Goal: Use online tool/utility: Utilize a website feature to perform a specific function

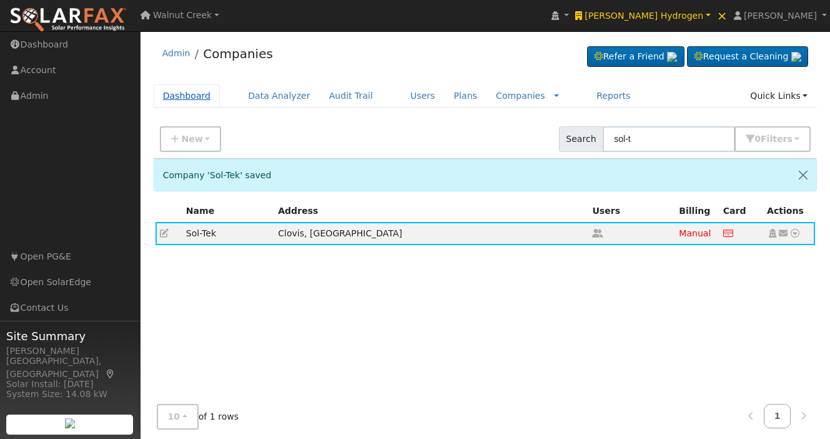
click at [174, 96] on link "Dashboard" at bounding box center [187, 95] width 67 height 23
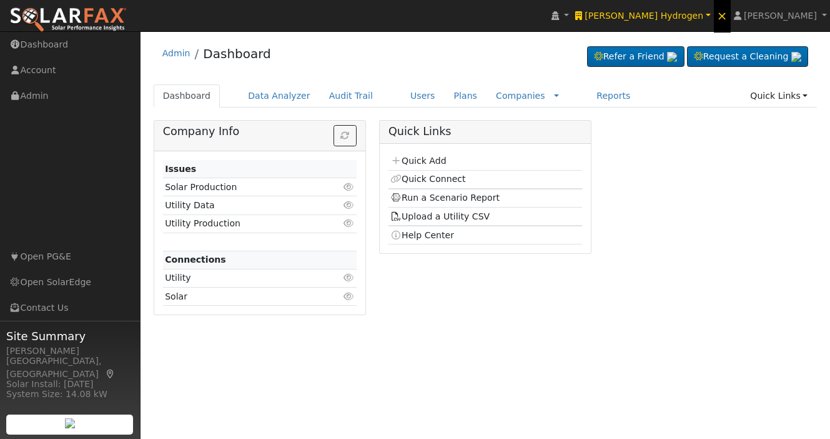
click at [728, 13] on span "×" at bounding box center [722, 15] width 11 height 15
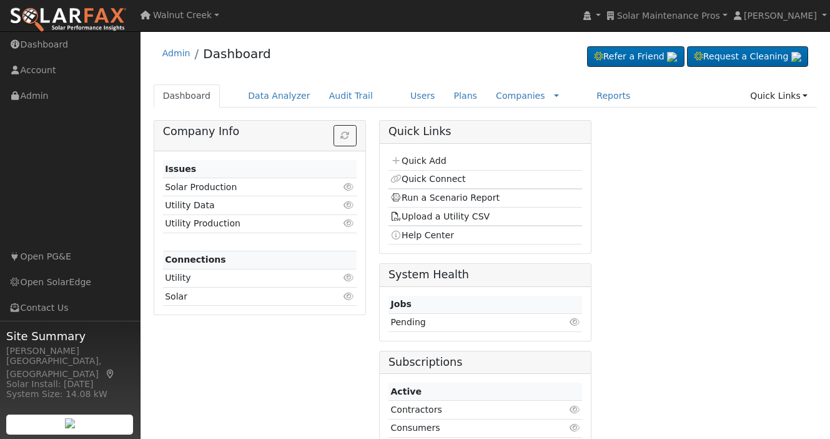
click at [576, 325] on icon at bounding box center [574, 321] width 11 height 9
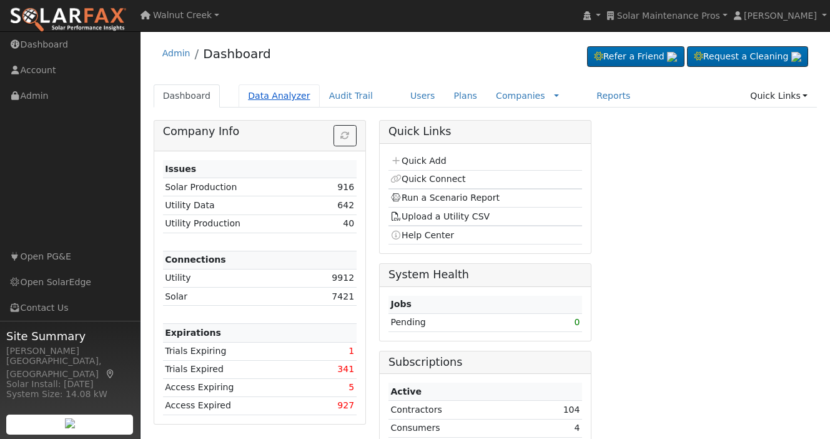
click at [271, 102] on link "Data Analyzer" at bounding box center [279, 95] width 81 height 23
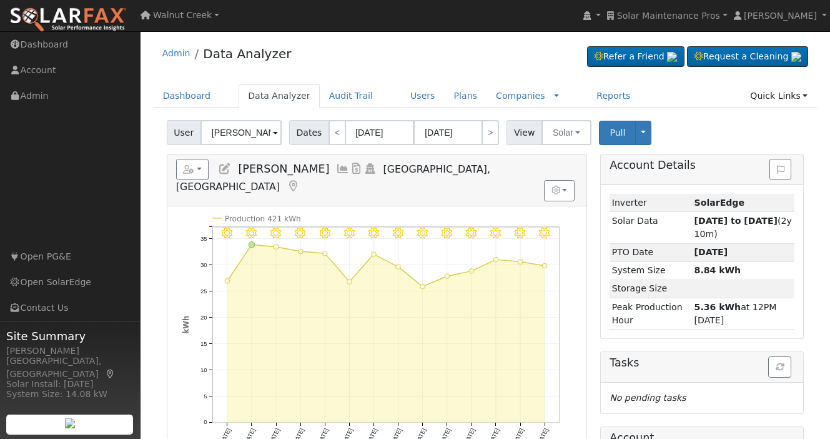
click at [273, 132] on span at bounding box center [275, 133] width 5 height 14
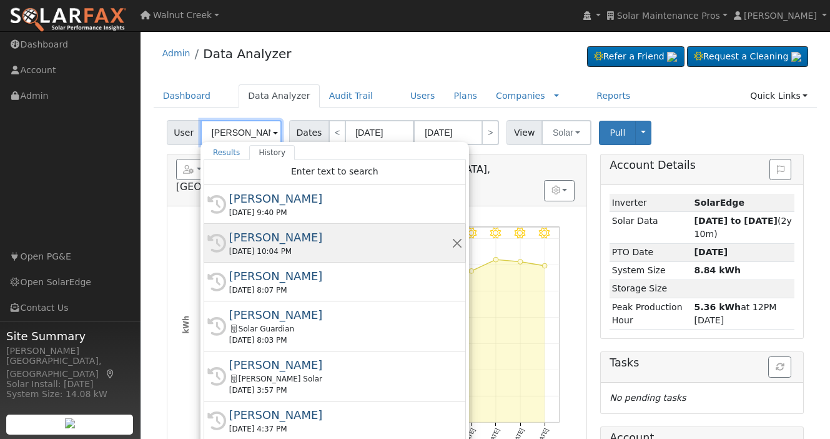
scroll to position [29, 0]
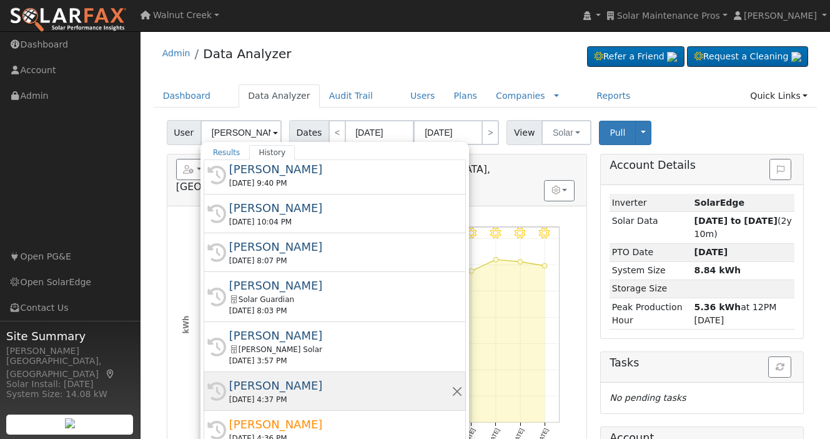
click at [306, 399] on div "09/30/2025 4:37 PM" at bounding box center [340, 399] width 222 height 11
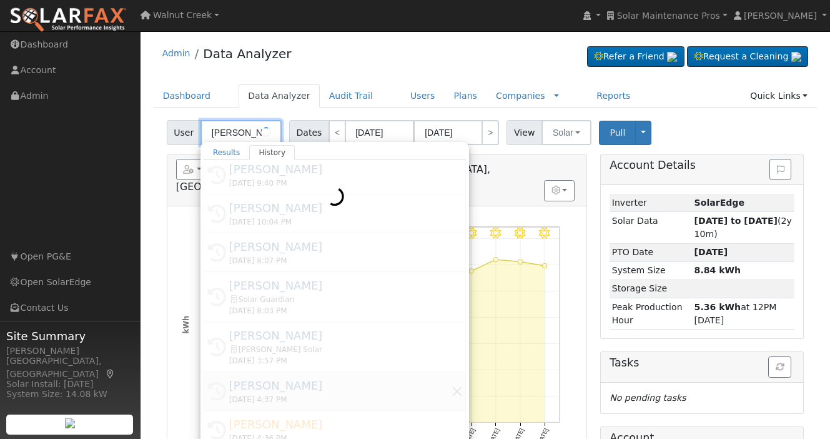
type input "[PERSON_NAME]"
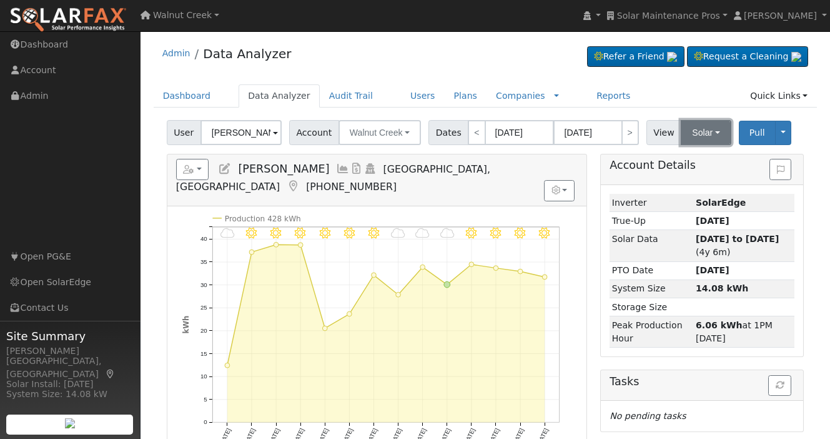
click at [713, 132] on button "Solar" at bounding box center [706, 132] width 50 height 25
click at [702, 165] on link "Utility" at bounding box center [724, 159] width 87 height 17
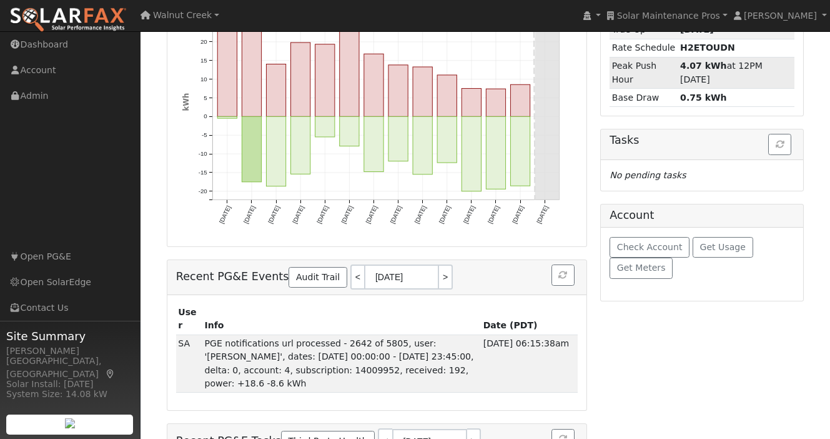
scroll to position [233, 0]
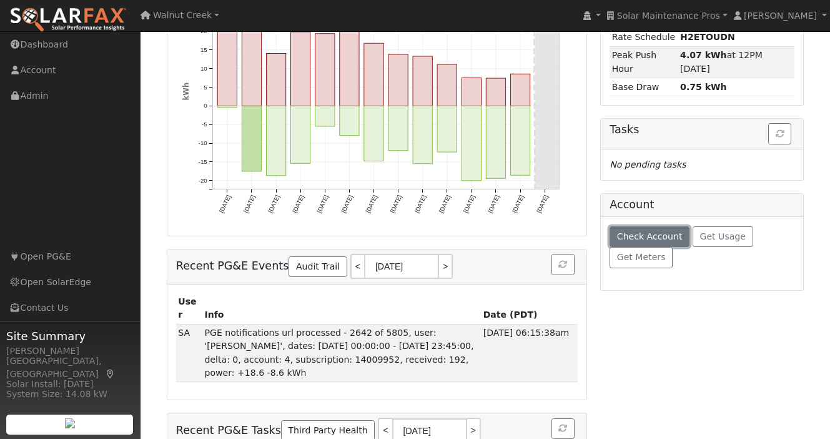
click at [648, 237] on span "Check Account" at bounding box center [650, 236] width 66 height 10
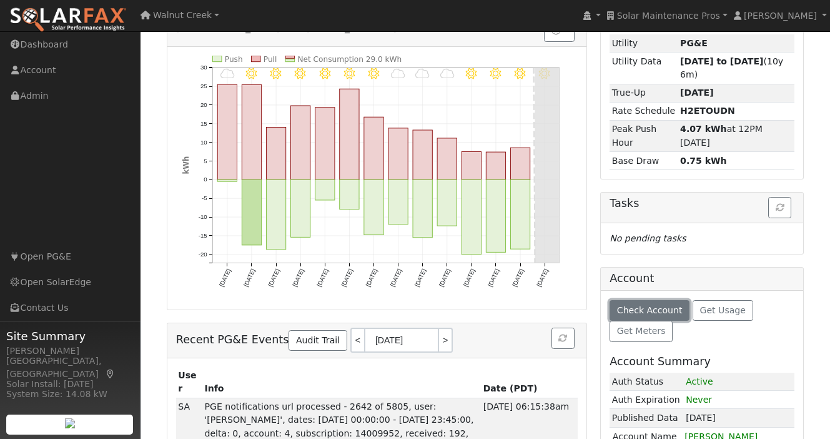
scroll to position [0, 0]
